Goal: Navigation & Orientation: Find specific page/section

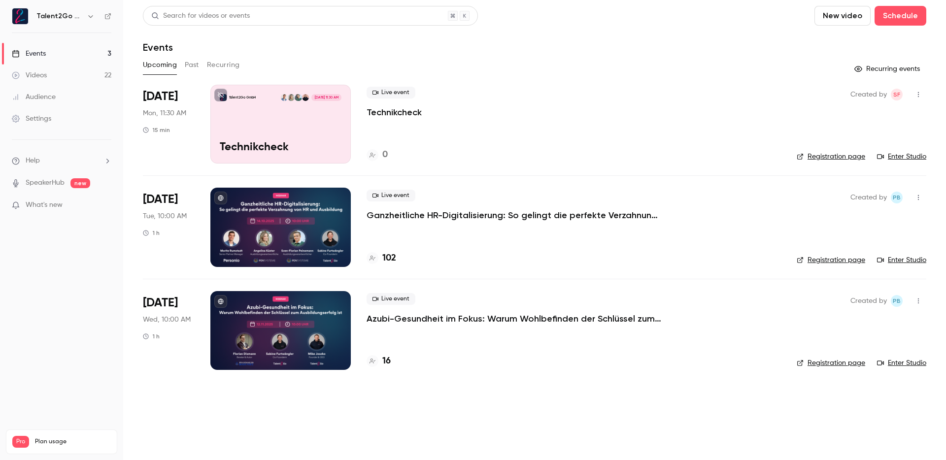
click at [389, 255] on h4 "102" at bounding box center [389, 258] width 14 height 13
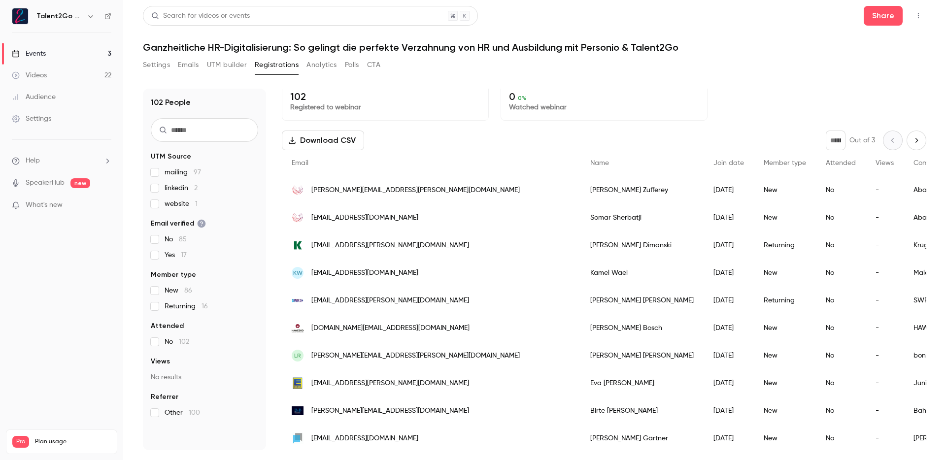
click at [82, 58] on link "Events 3" at bounding box center [61, 54] width 123 height 22
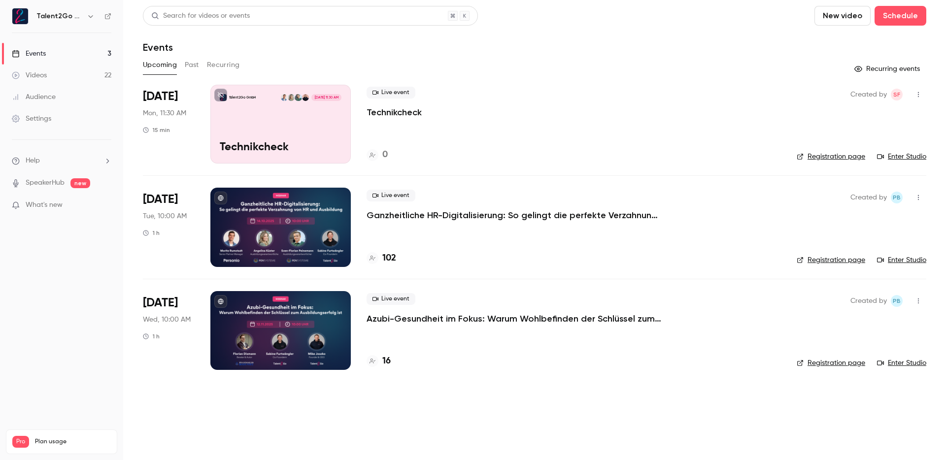
click at [89, 66] on link "Videos 22" at bounding box center [61, 76] width 123 height 22
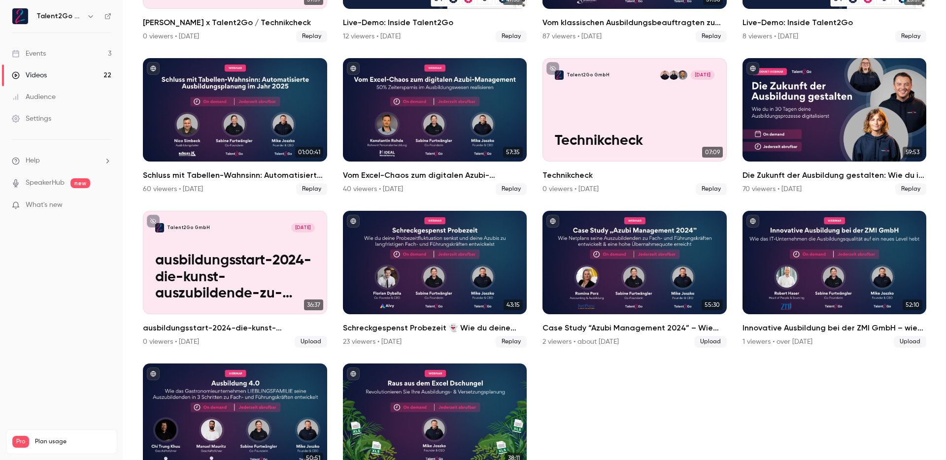
scroll to position [531, 0]
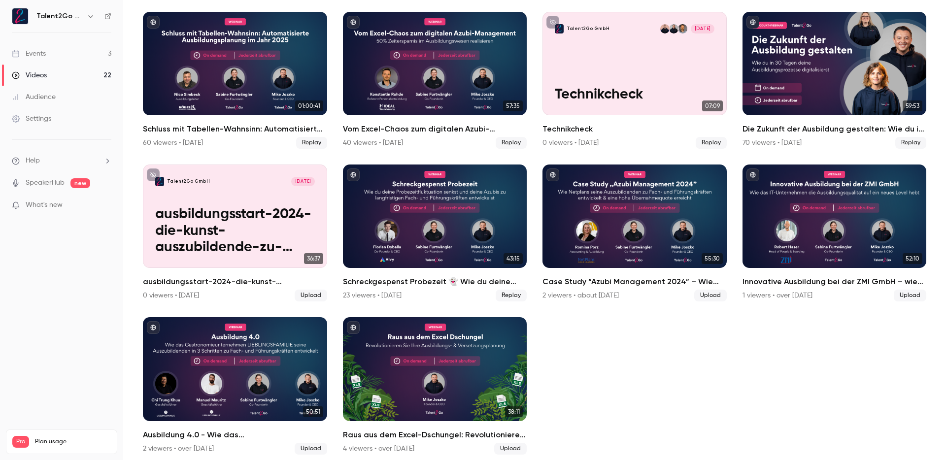
click at [50, 120] on div "Settings" at bounding box center [31, 119] width 39 height 10
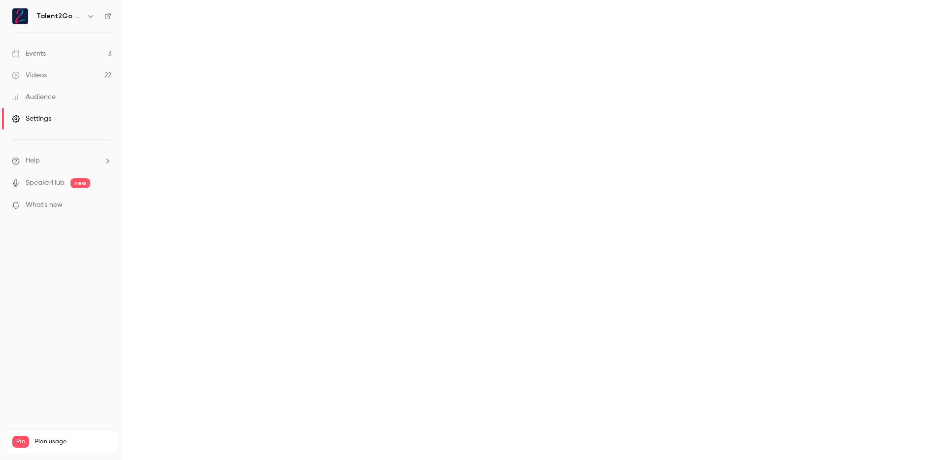
click at [52, 99] on div "Audience" at bounding box center [34, 97] width 44 height 10
